Goal: Find specific page/section

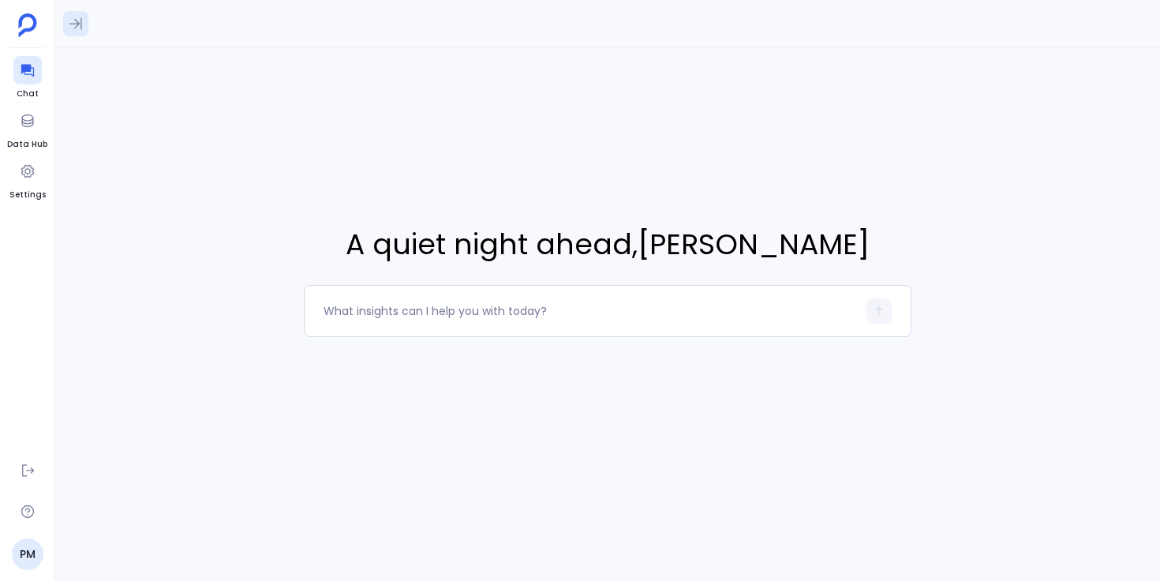
click at [79, 27] on icon at bounding box center [76, 24] width 16 height 16
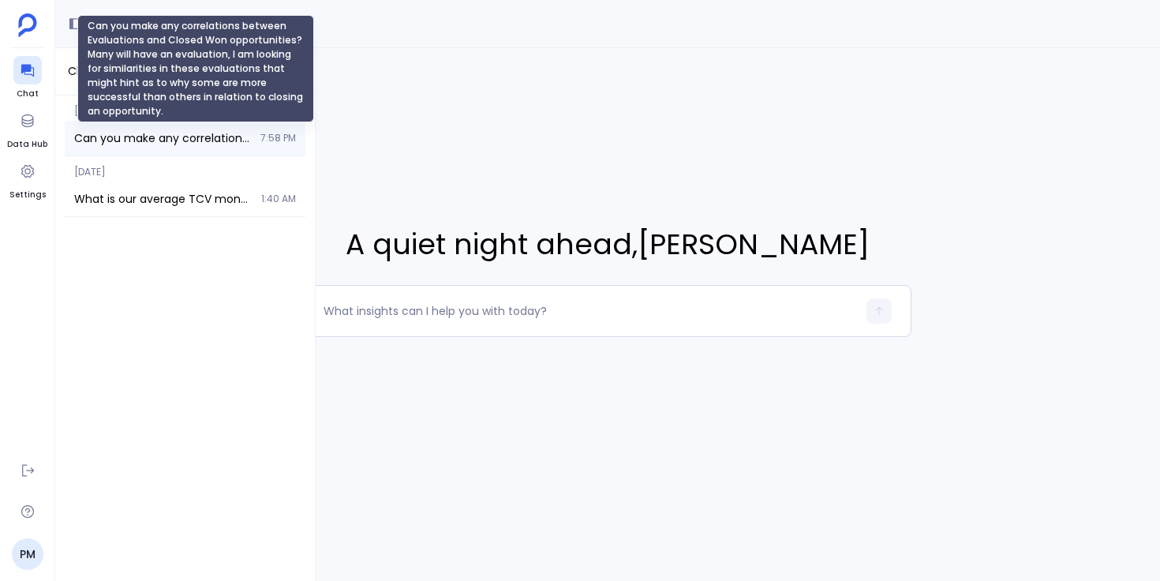
click at [173, 141] on span "Can you make any correlations between Evaluations and Closed Won opportunities?…" at bounding box center [162, 138] width 177 height 16
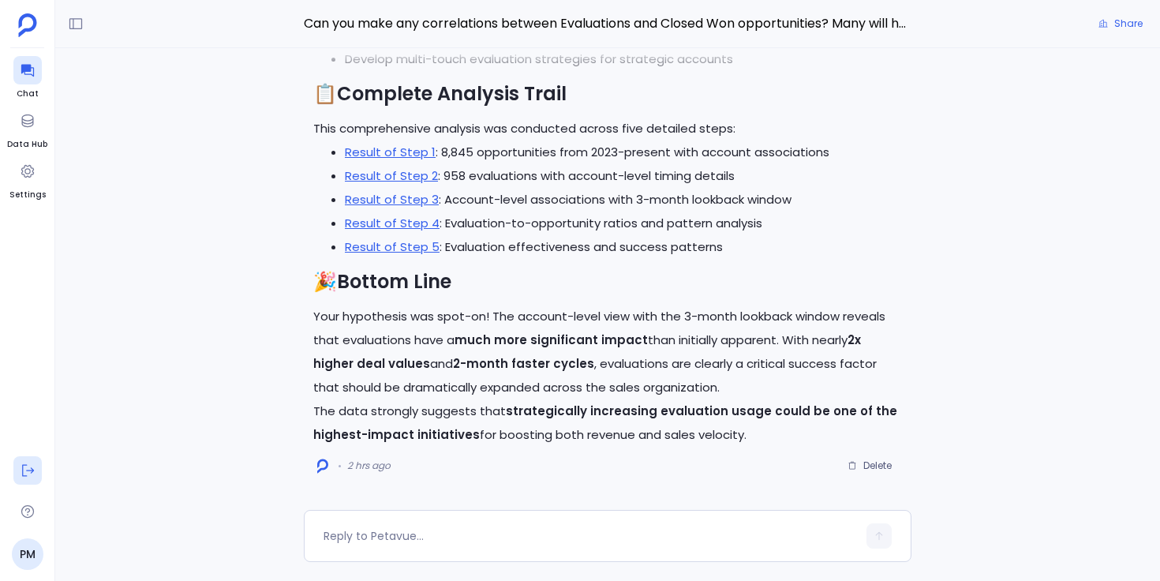
click at [30, 474] on icon at bounding box center [28, 470] width 16 height 16
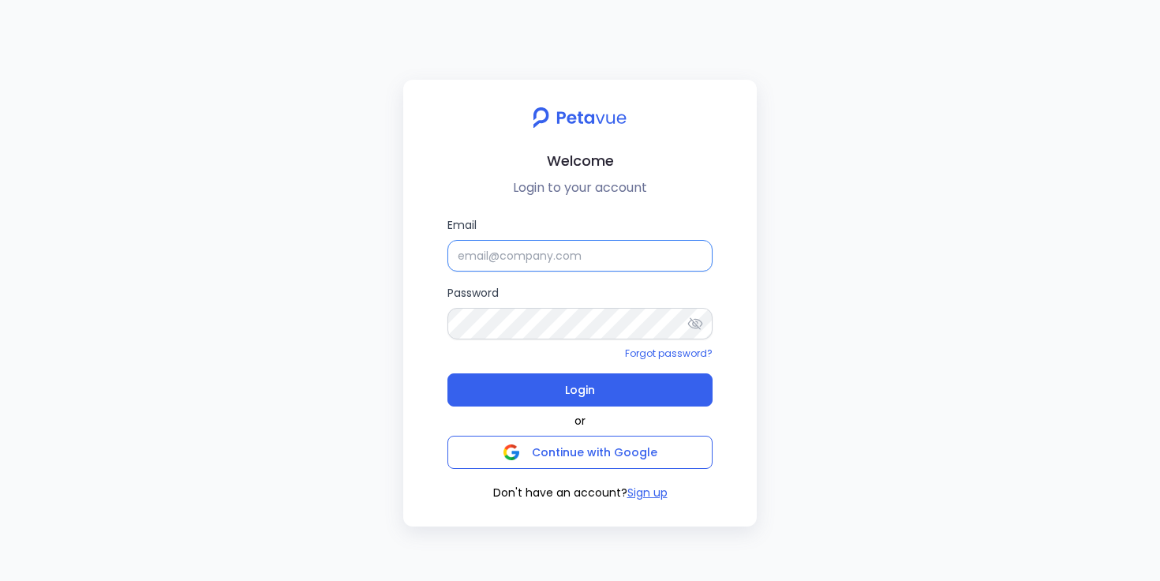
click at [539, 249] on input "Email" at bounding box center [579, 256] width 265 height 32
type input "support+firemon@petavue.com"
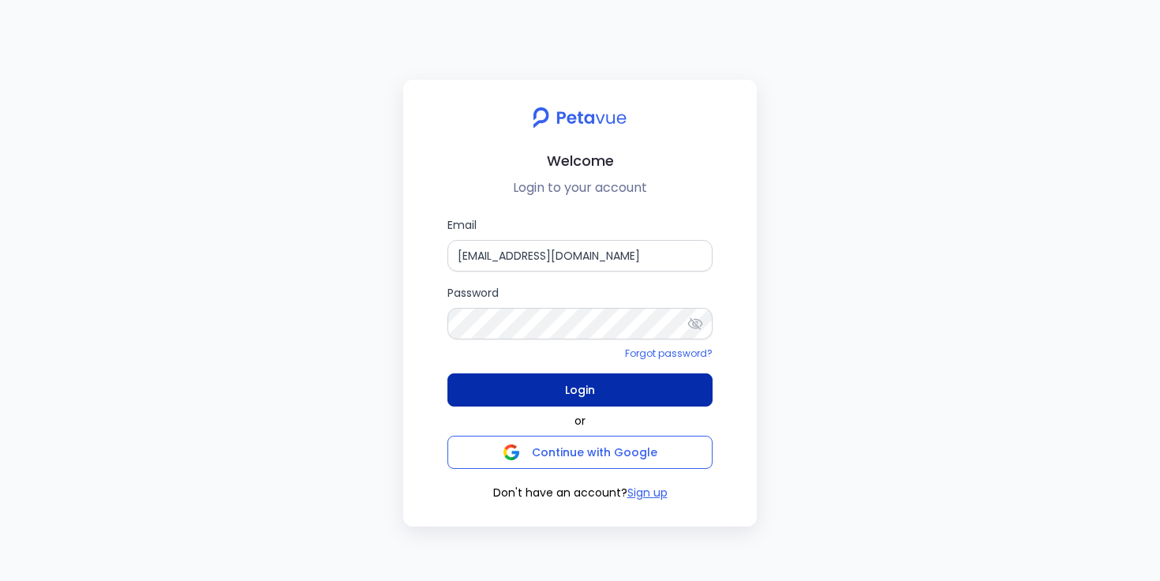
click at [557, 406] on button "Login" at bounding box center [579, 389] width 265 height 33
